Goal: Information Seeking & Learning: Learn about a topic

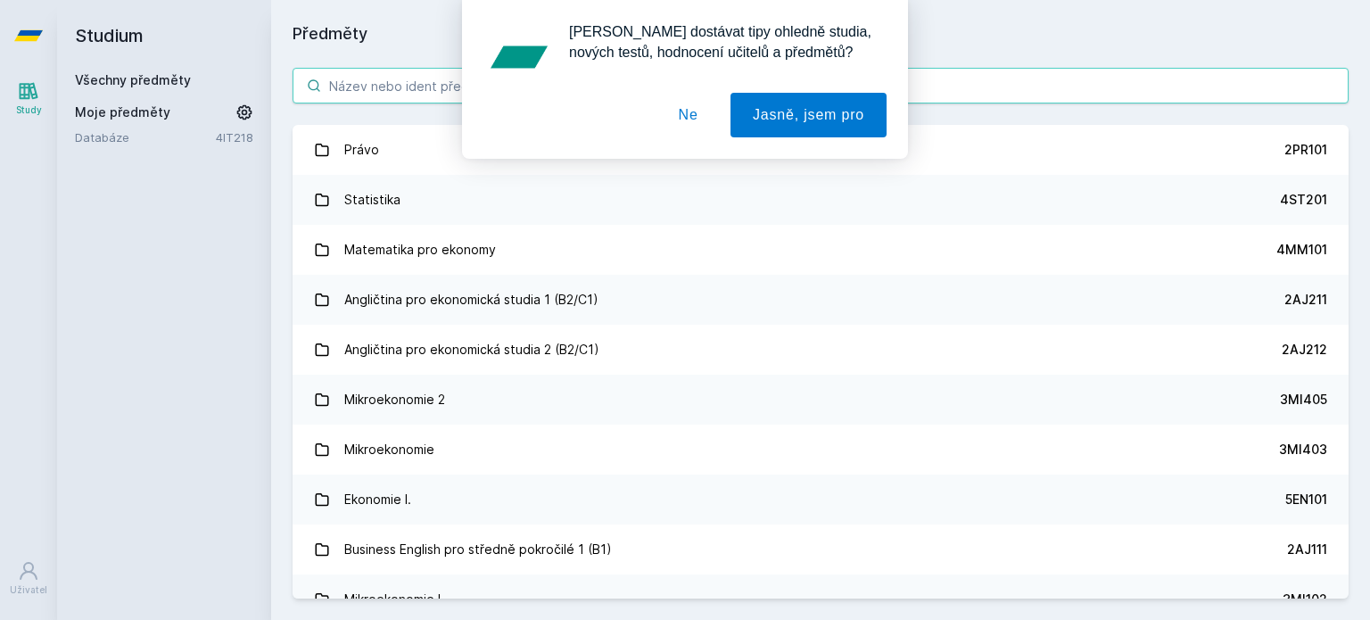
click at [733, 87] on body "Study Uživatel Studium Všechny předměty Moje předměty Databáze 4IT218 Předměty …" at bounding box center [685, 310] width 1370 height 620
click at [698, 120] on button "Ne" at bounding box center [688, 115] width 64 height 45
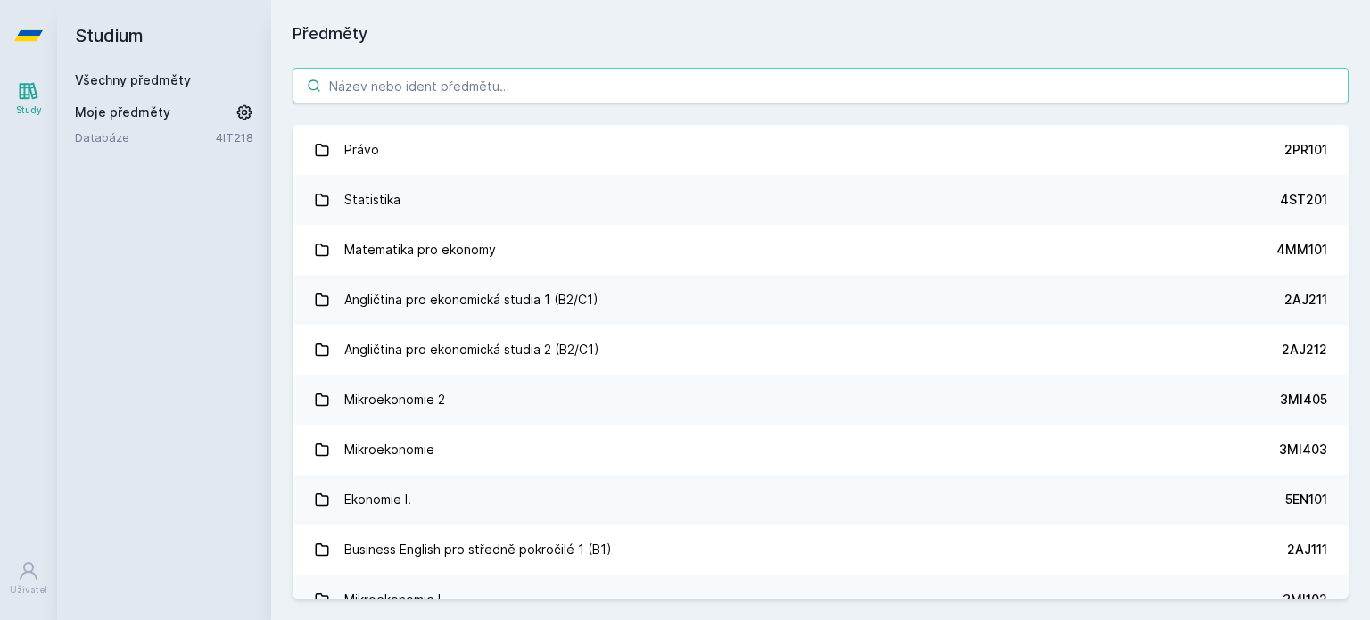
click at [688, 88] on input "search" at bounding box center [820, 86] width 1056 height 36
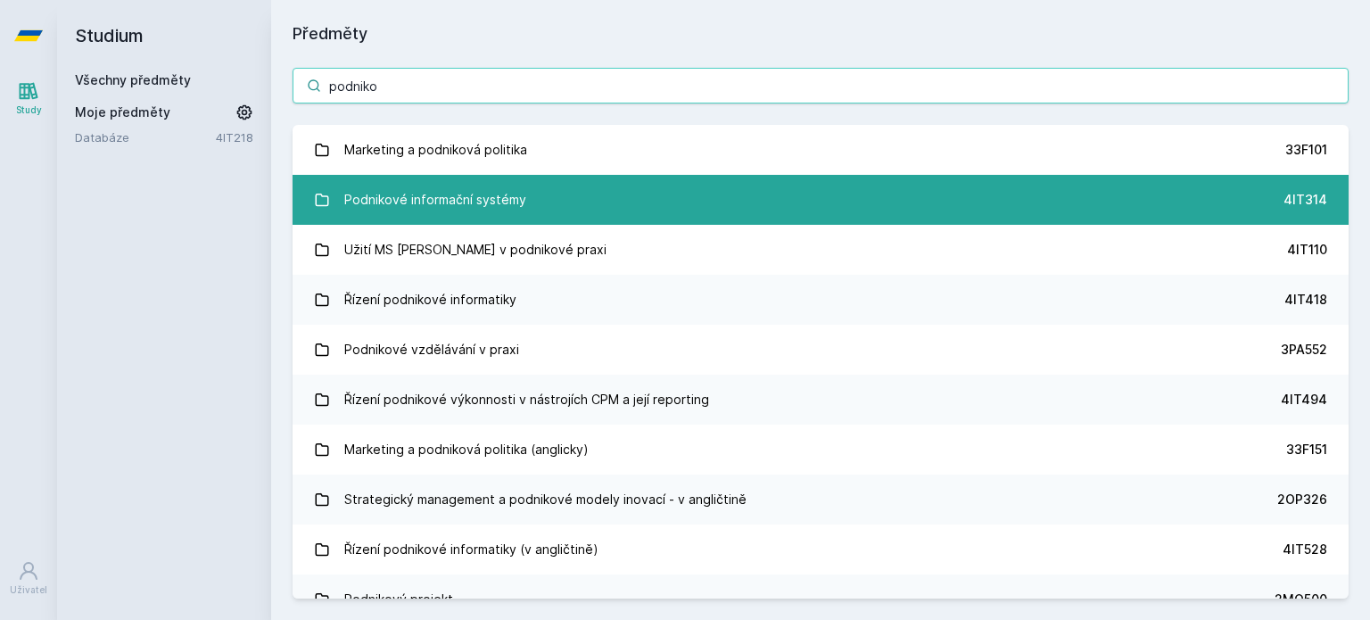
type input "podniko"
click at [607, 202] on link "Podnikové informační systémy 4IT314" at bounding box center [820, 200] width 1056 height 50
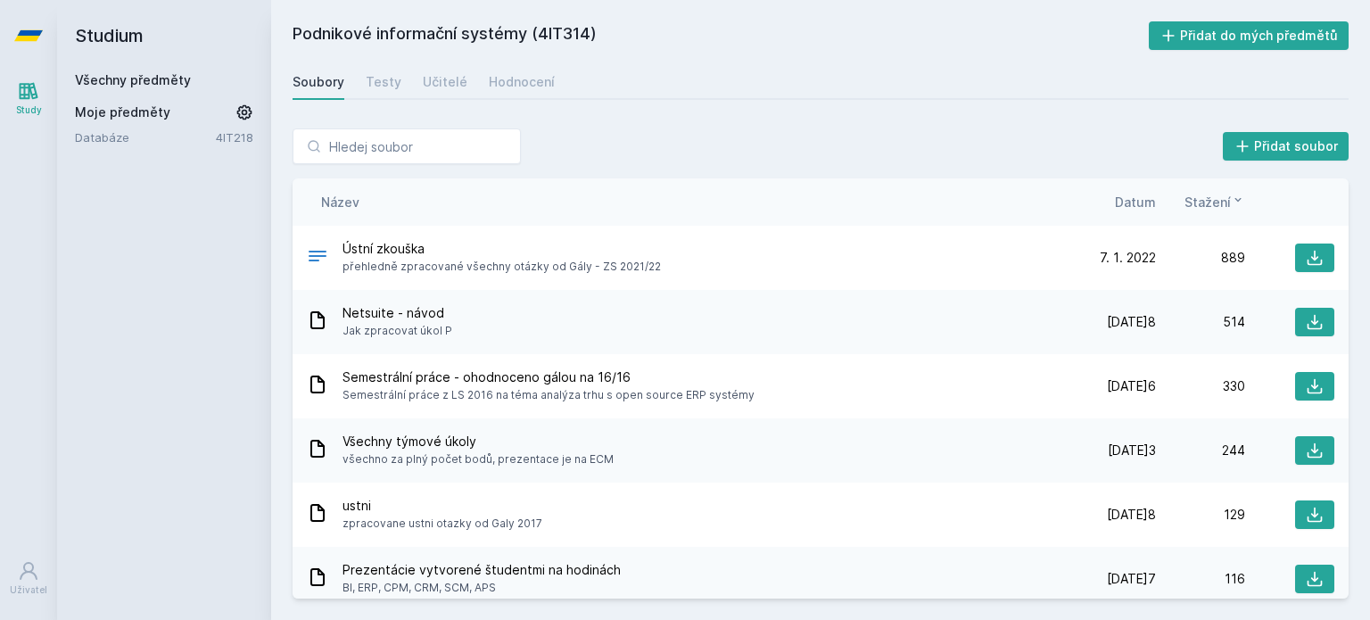
drag, startPoint x: 607, startPoint y: 202, endPoint x: 942, endPoint y: -108, distance: 456.2
click at [942, 0] on html "Study Uživatel Studium Všechny předměty Moje předměty Databáze 4IT218 Podnikové…" at bounding box center [685, 310] width 1370 height 620
click at [506, 81] on div "Hodnocení" at bounding box center [522, 82] width 66 height 18
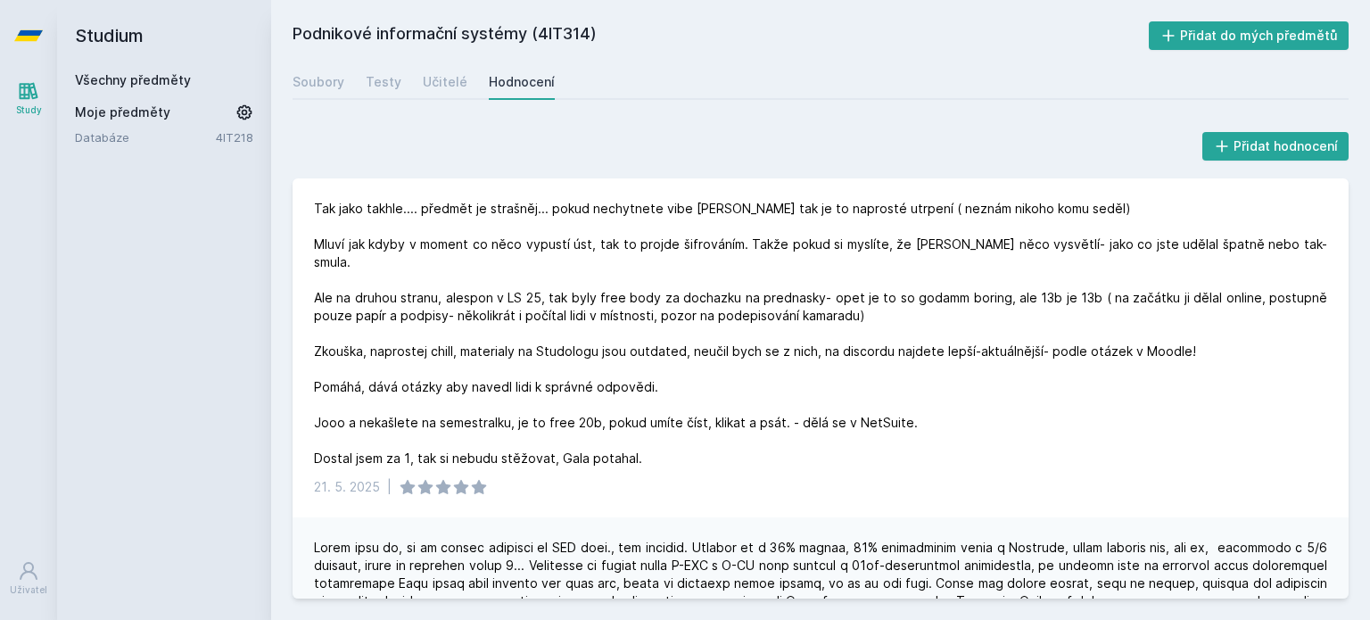
click at [611, 78] on div "Soubory Testy Učitelé Hodnocení" at bounding box center [820, 82] width 1056 height 36
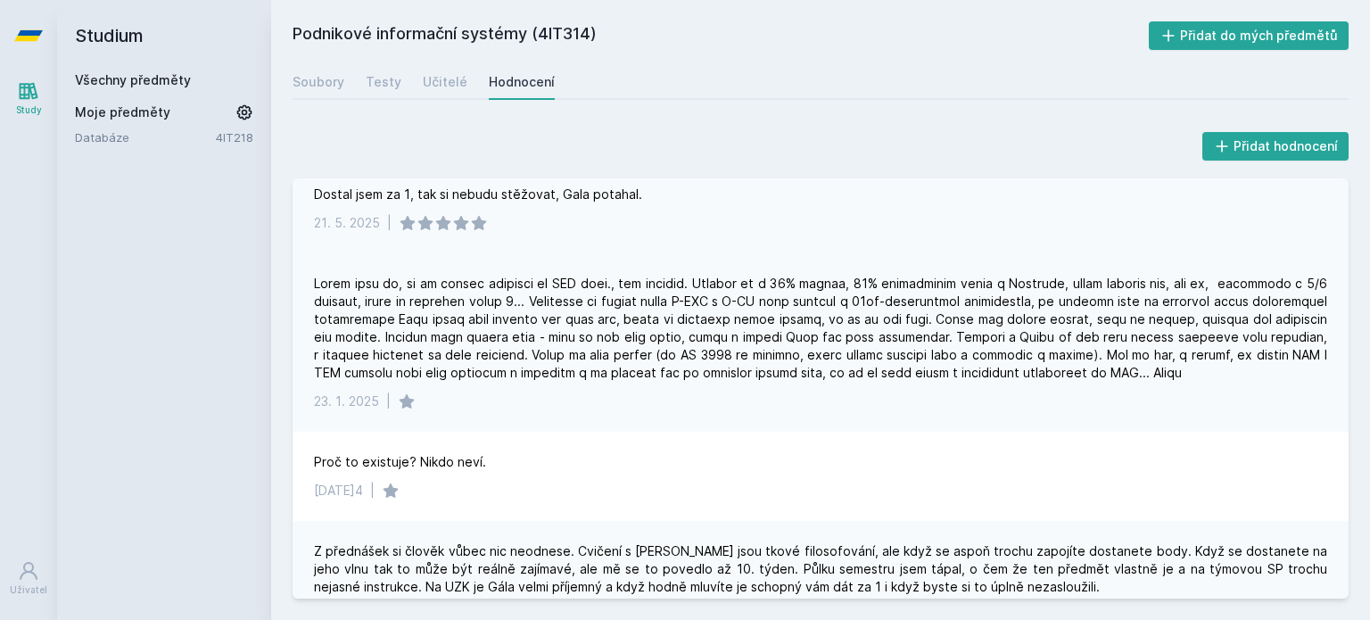
scroll to position [270, 0]
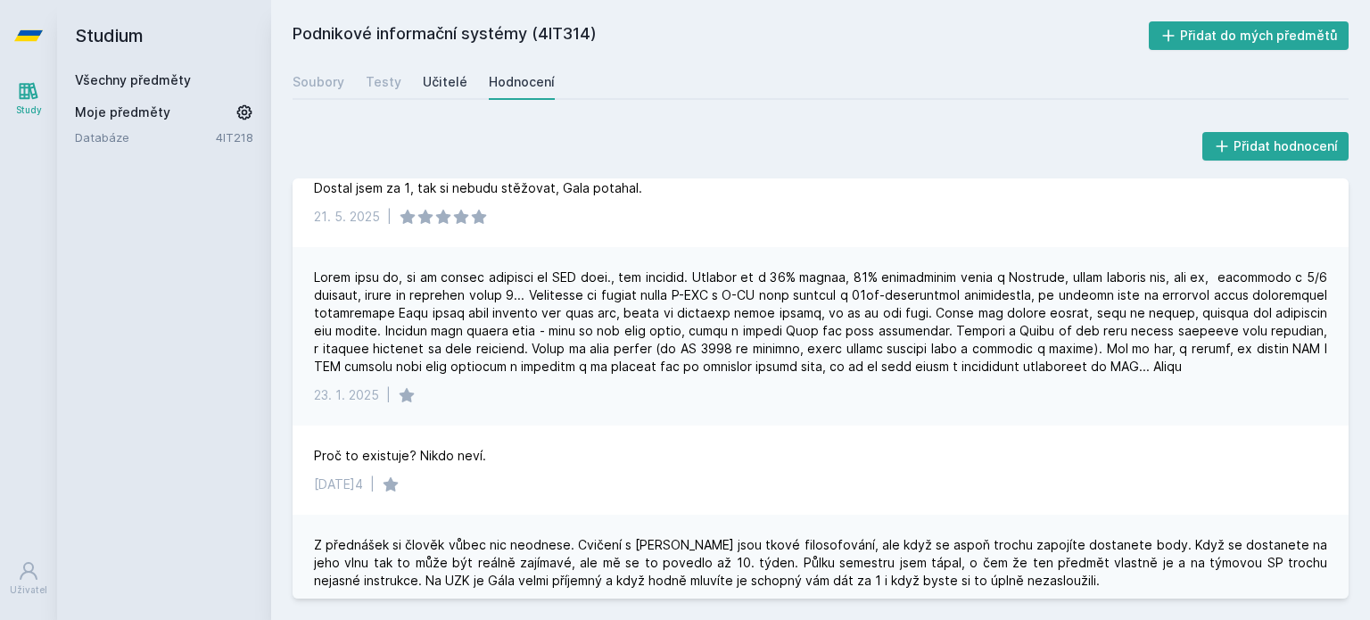
click at [437, 86] on div "Učitelé" at bounding box center [445, 82] width 45 height 18
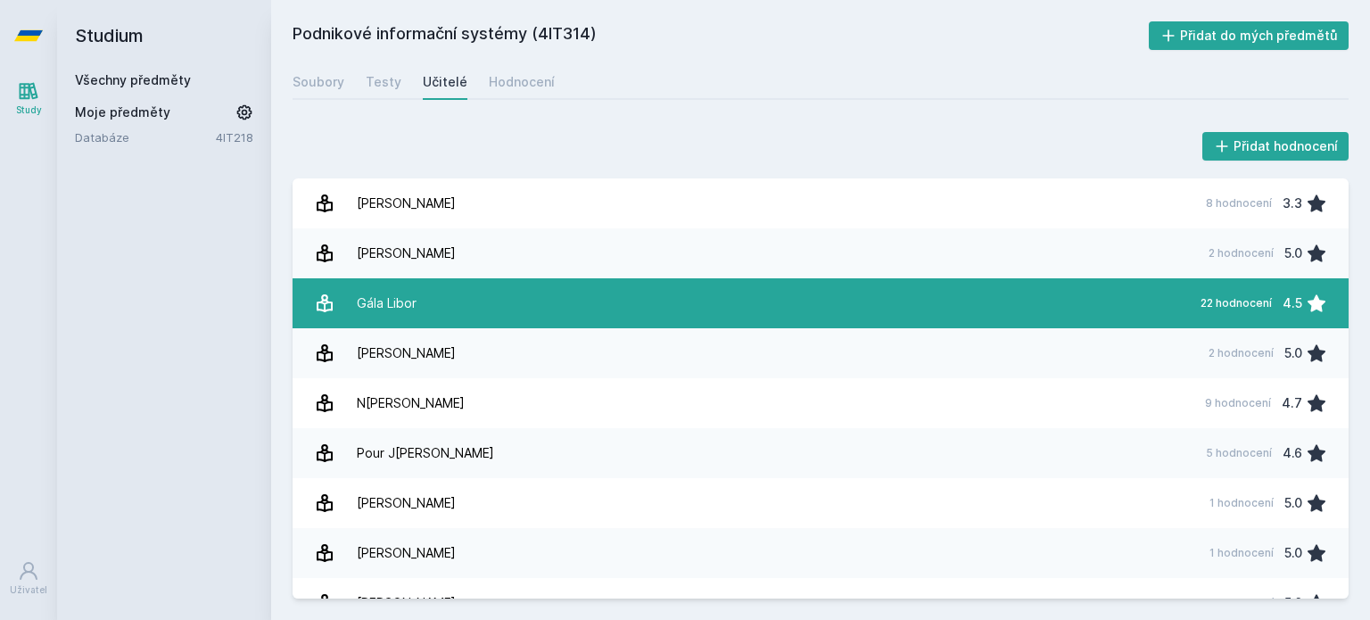
click at [498, 309] on link "Gála Libor 22 hodnocení 4.5" at bounding box center [820, 303] width 1056 height 50
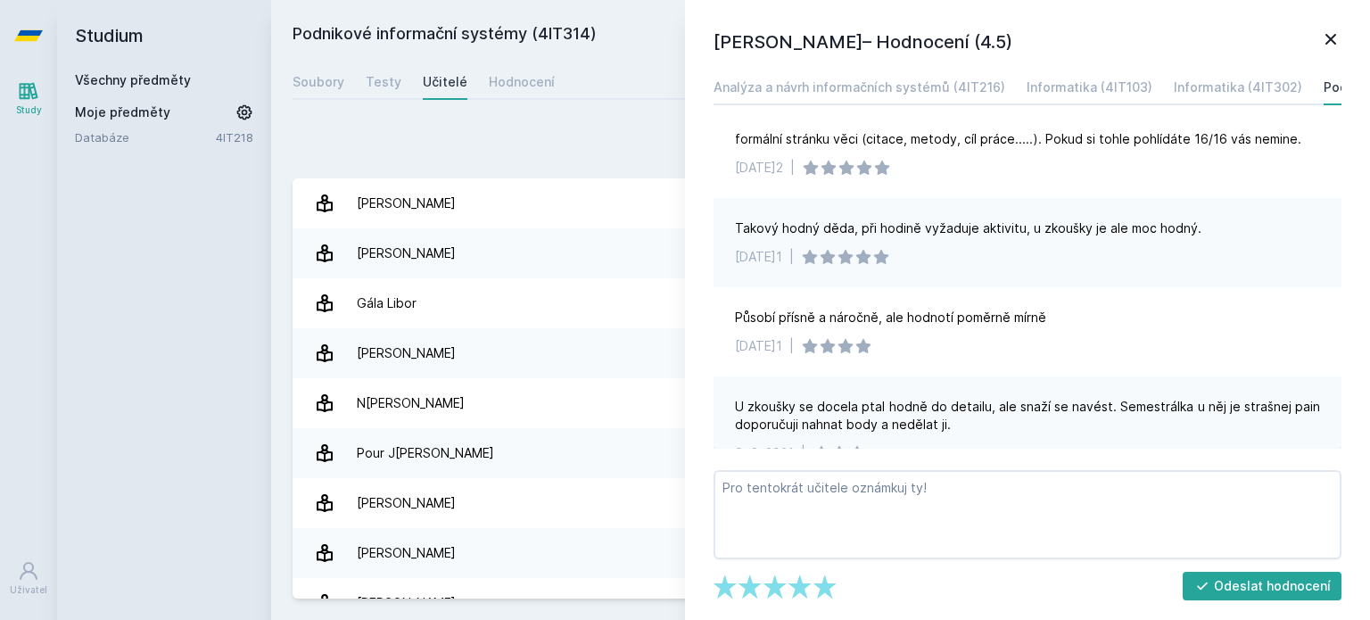
scroll to position [631, 0]
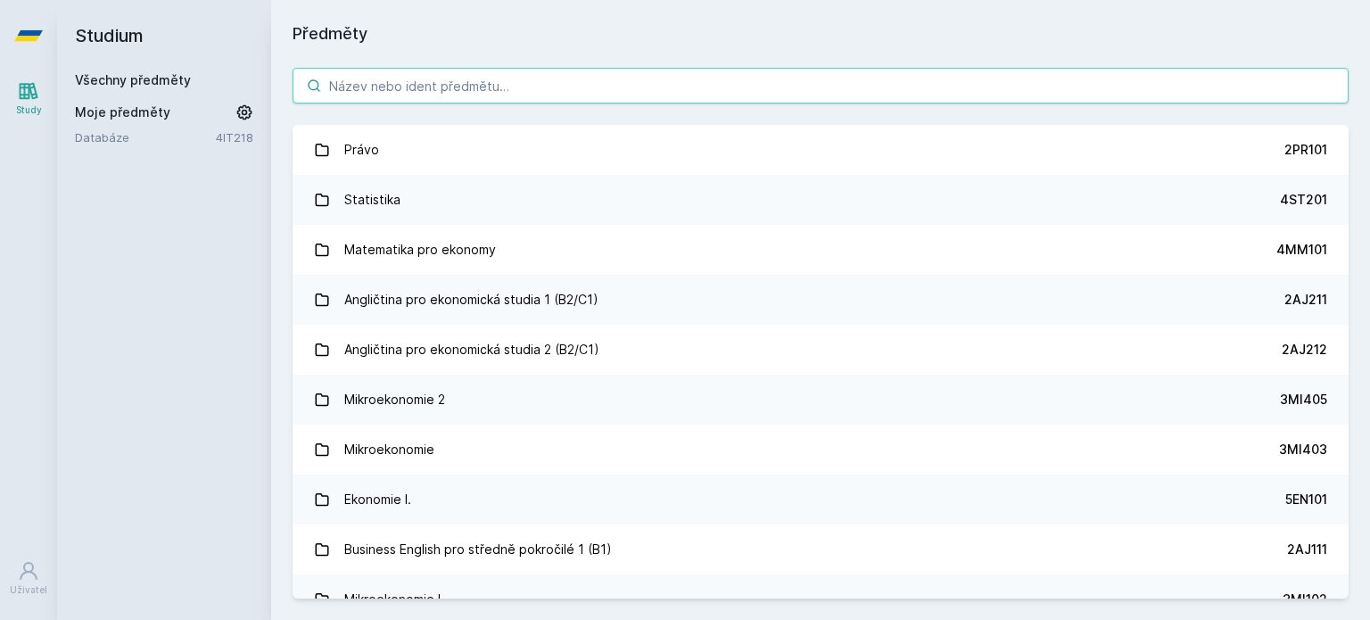
click at [818, 96] on input "search" at bounding box center [820, 86] width 1056 height 36
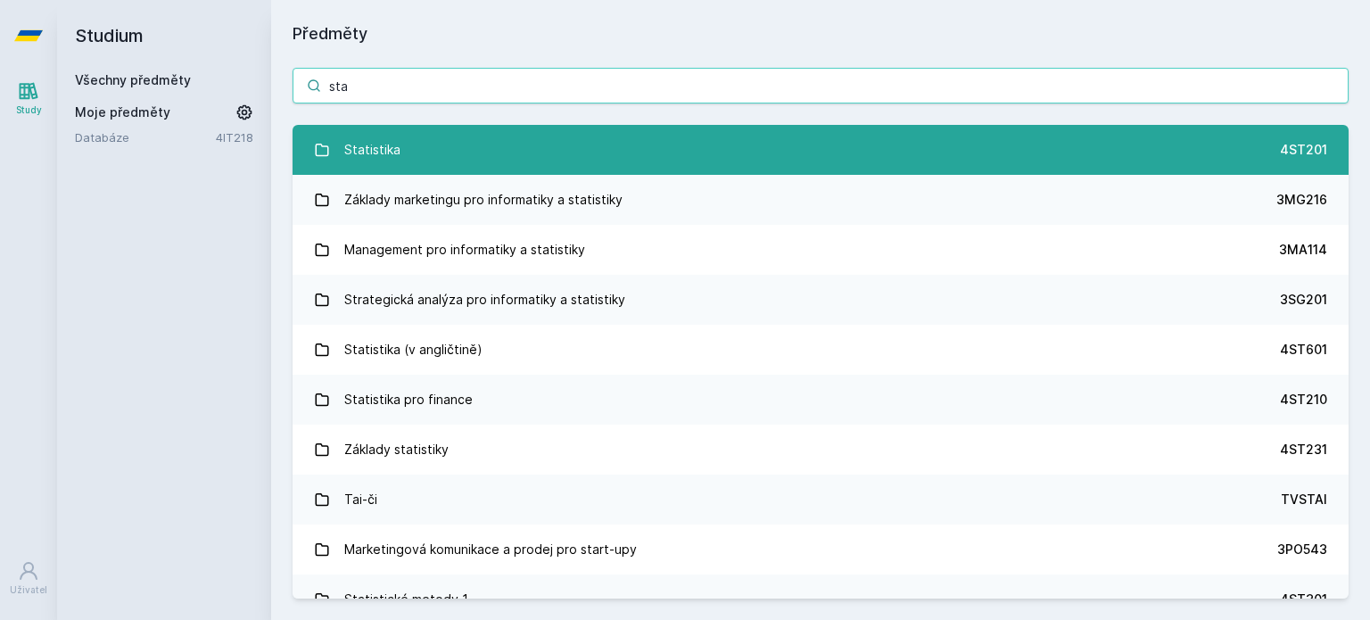
type input "sta"
click at [778, 160] on link "Statistika 4ST201" at bounding box center [820, 150] width 1056 height 50
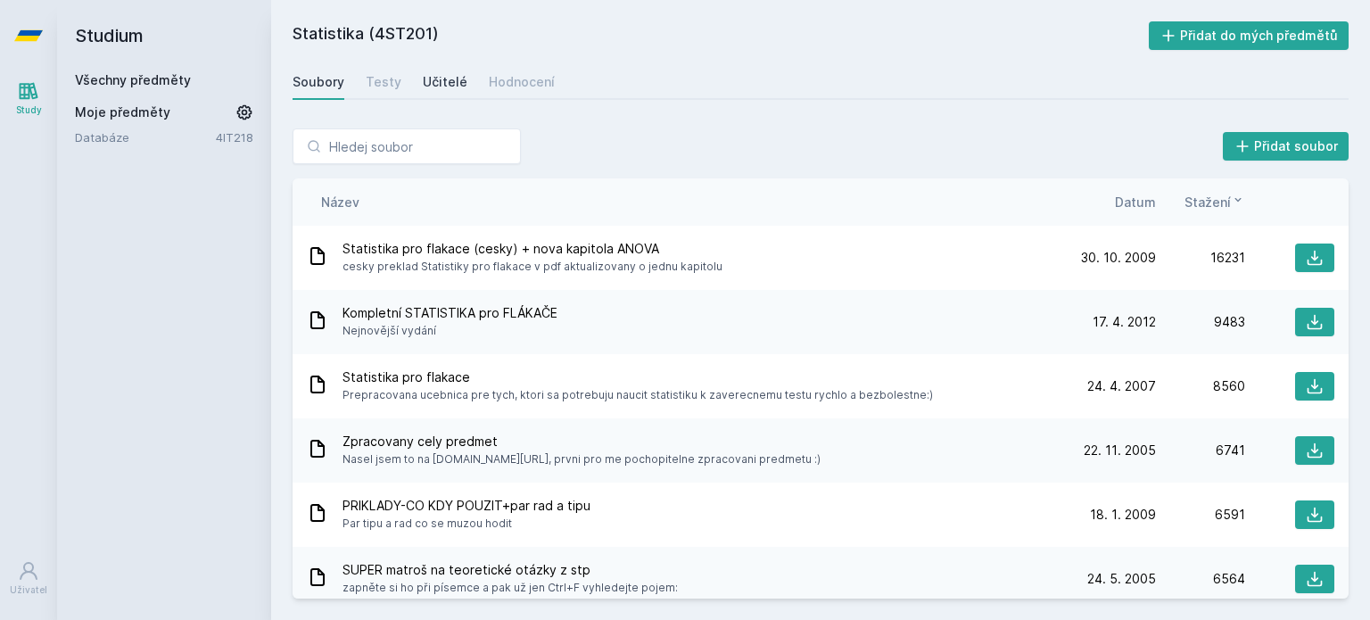
click at [432, 79] on div "Učitelé" at bounding box center [445, 82] width 45 height 18
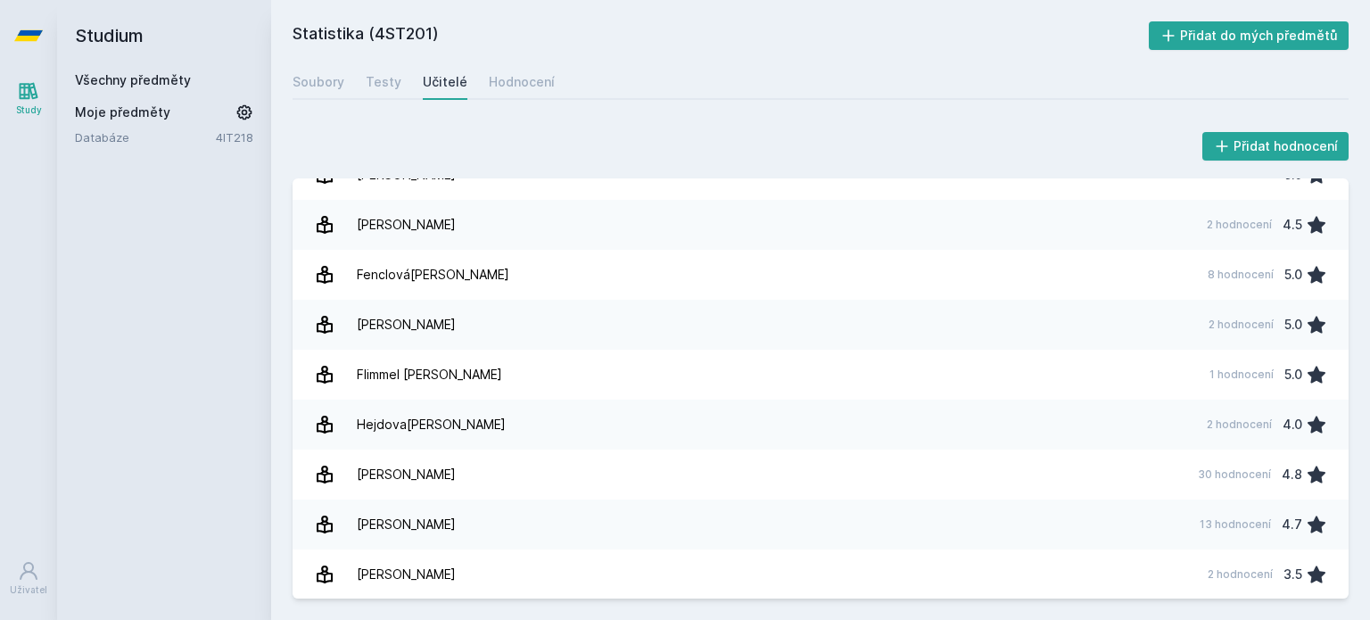
scroll to position [539, 0]
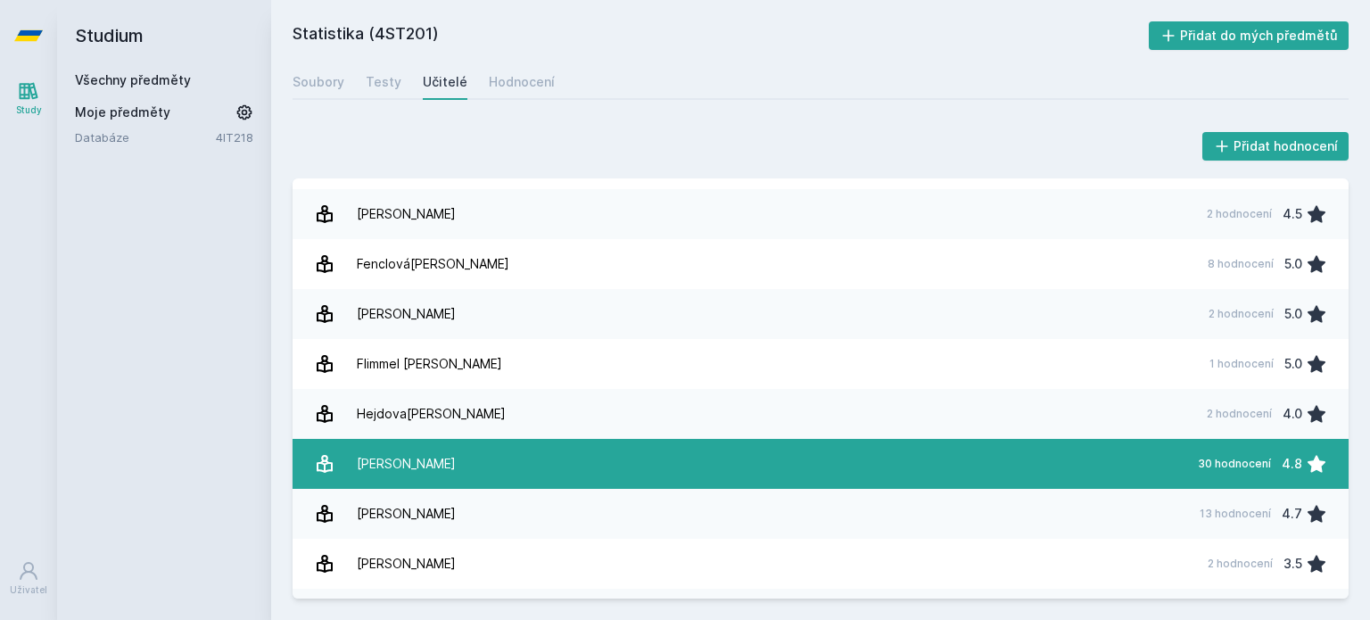
click at [456, 481] on link "[PERSON_NAME] 30 hodnocení 4.8" at bounding box center [820, 464] width 1056 height 50
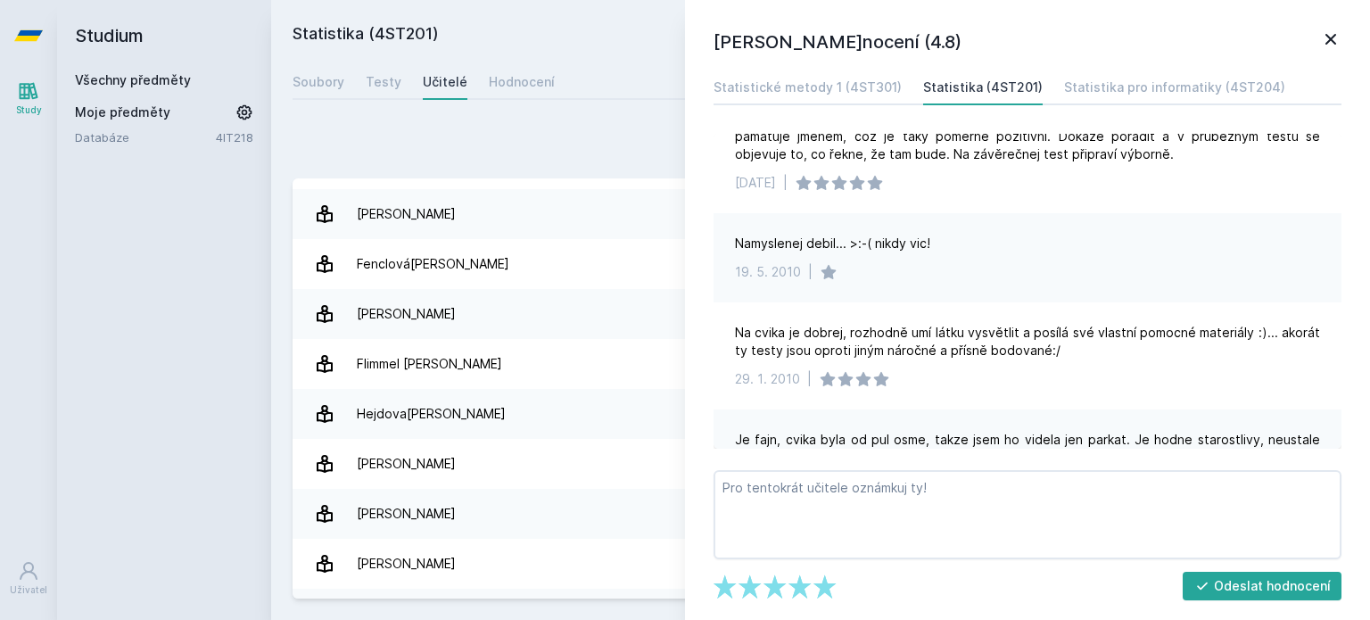
scroll to position [2061, 0]
drag, startPoint x: 399, startPoint y: 56, endPoint x: 29, endPoint y: 37, distance: 371.4
click at [29, 37] on div "Study Uživatel Studium Všechny předměty Moje předměty Databáze 4IT218 Statistik…" at bounding box center [685, 310] width 1370 height 620
click at [29, 37] on icon at bounding box center [28, 35] width 29 height 11
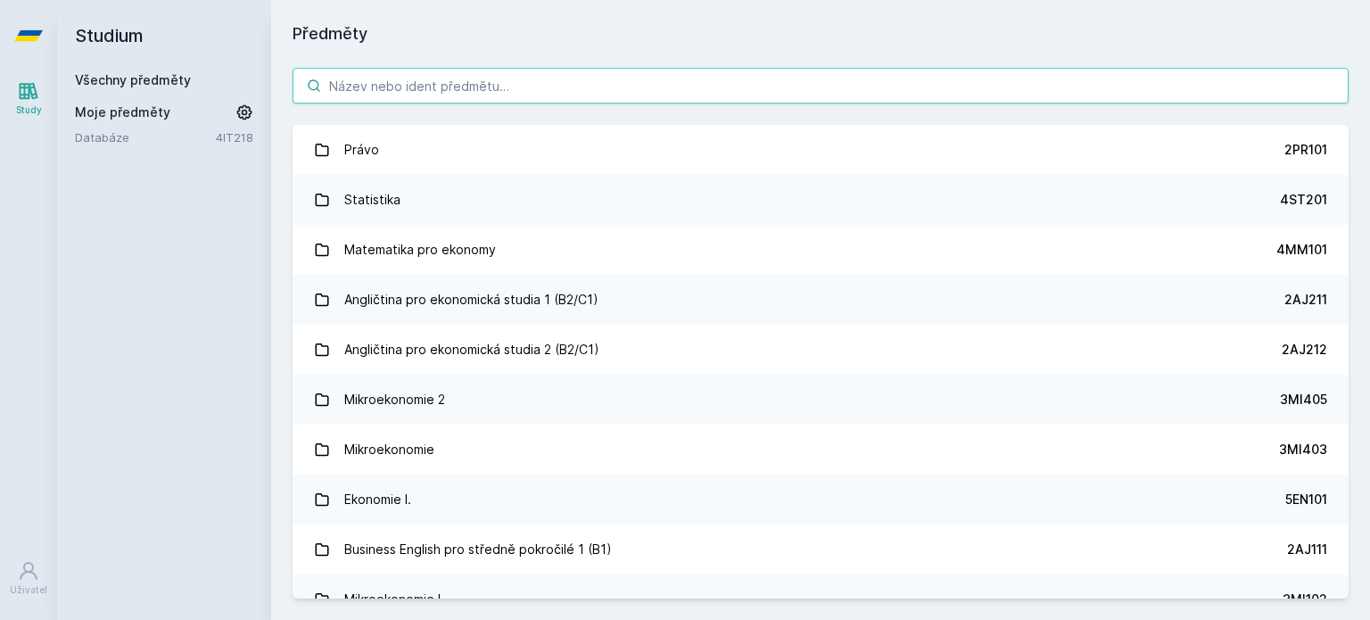
click at [428, 92] on input "search" at bounding box center [820, 86] width 1056 height 36
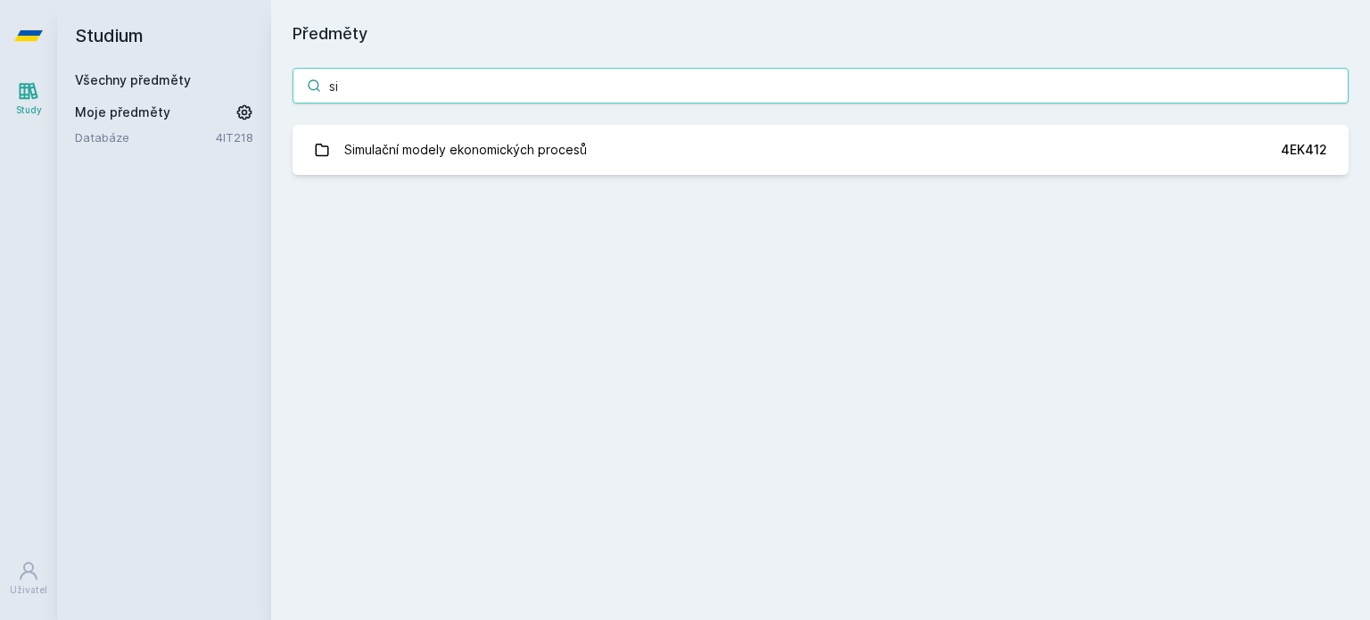
type input "s"
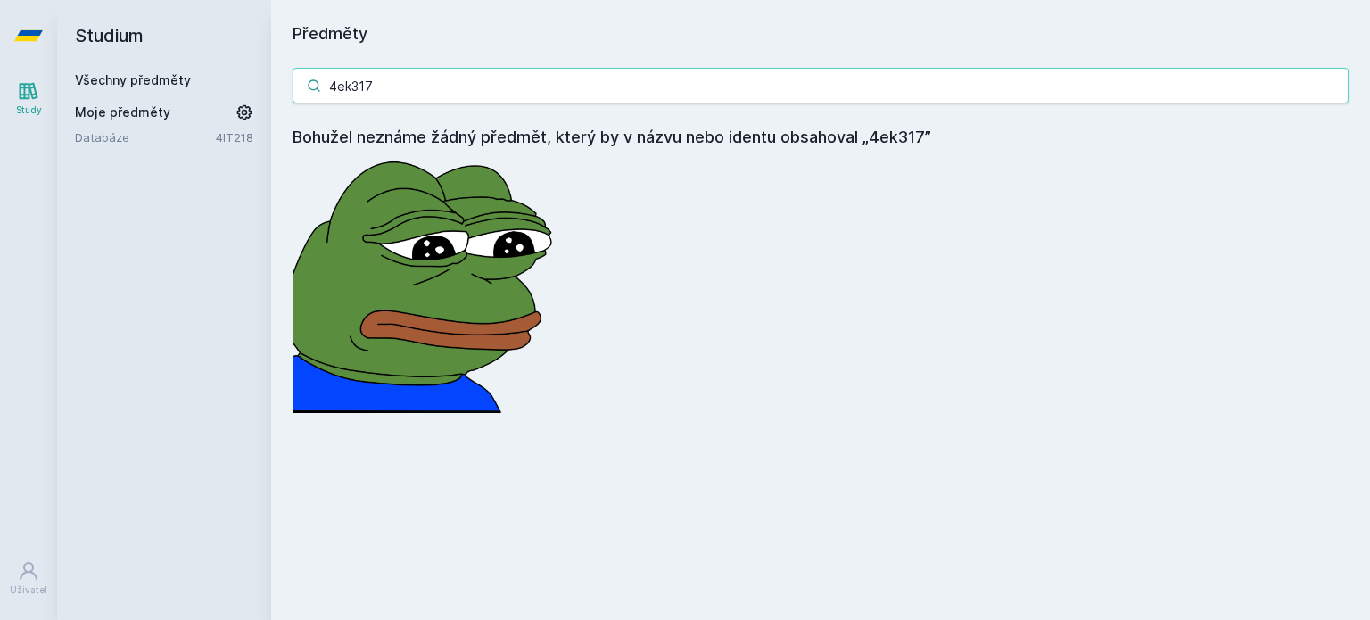
type input "4ek317"
